Goal: Go to known website: Go to known website

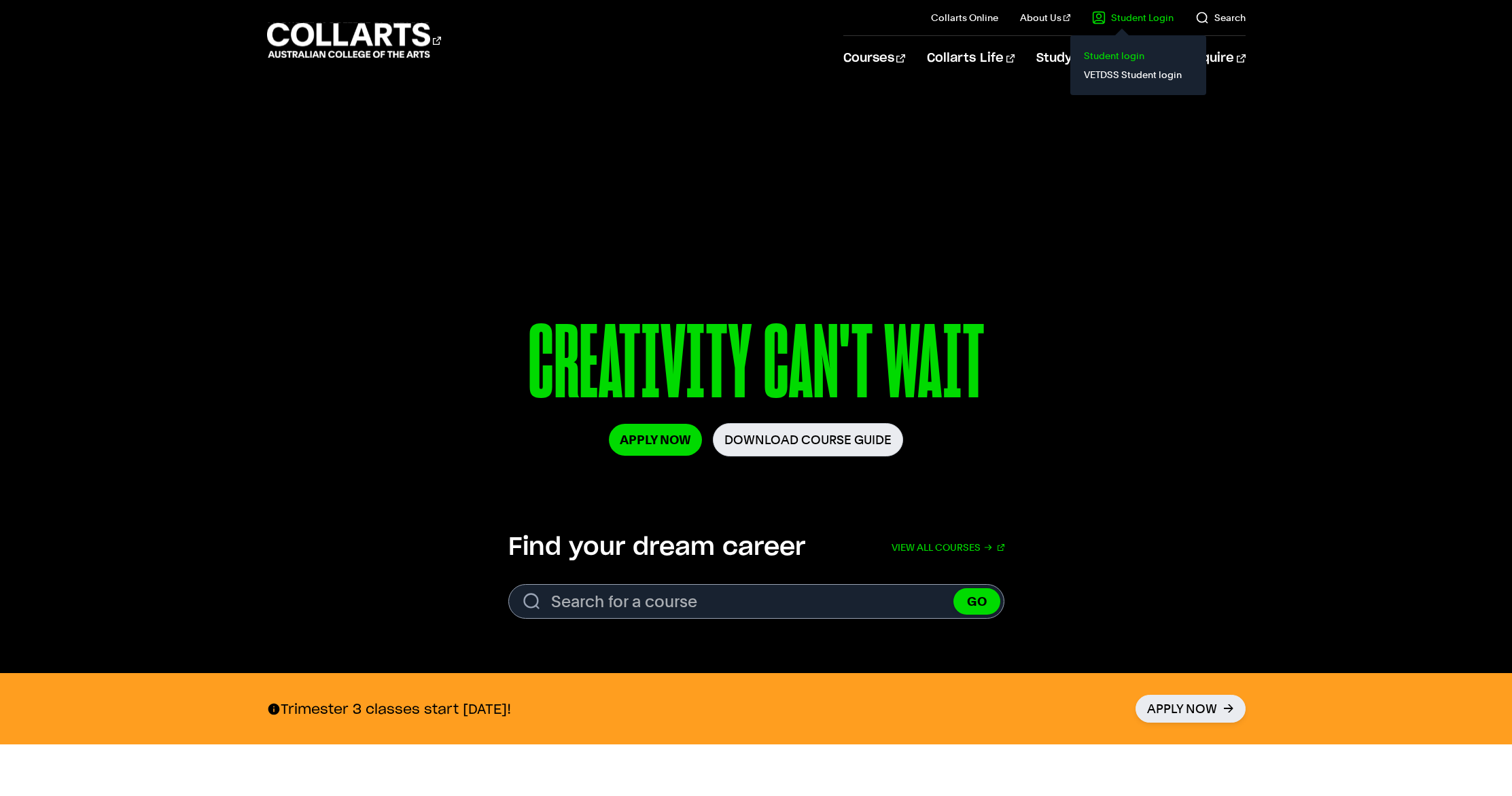
click at [1101, 53] on link "Student login" at bounding box center [1138, 56] width 114 height 19
click at [1117, 49] on link "Student login" at bounding box center [1138, 56] width 114 height 19
click at [1106, 54] on link "Student login" at bounding box center [1138, 56] width 114 height 19
